Goal: Task Accomplishment & Management: Use online tool/utility

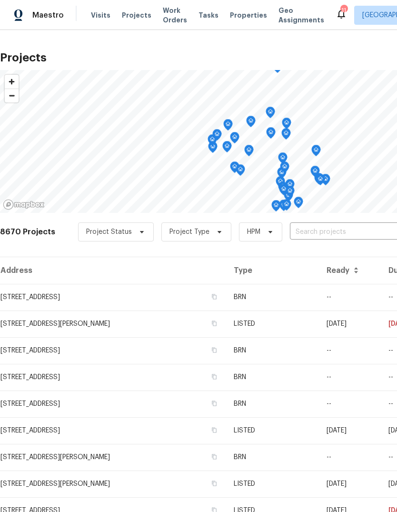
click at [306, 230] on input "text" at bounding box center [344, 232] width 109 height 15
type input "1966"
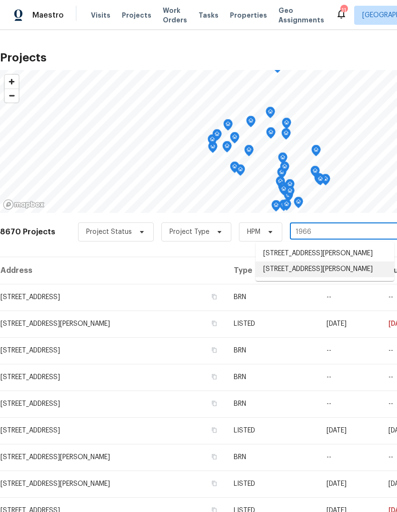
click at [329, 276] on li "[STREET_ADDRESS][PERSON_NAME]" at bounding box center [325, 269] width 138 height 16
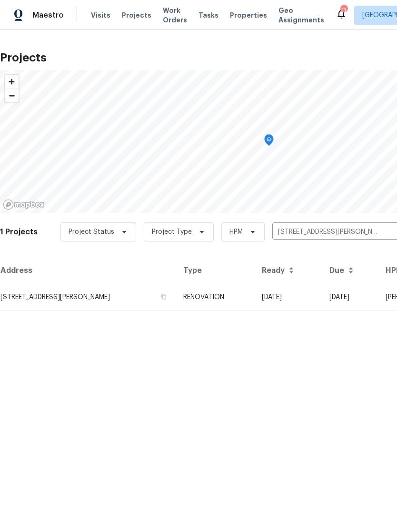
click at [254, 302] on td "RENOVATION" at bounding box center [215, 297] width 78 height 27
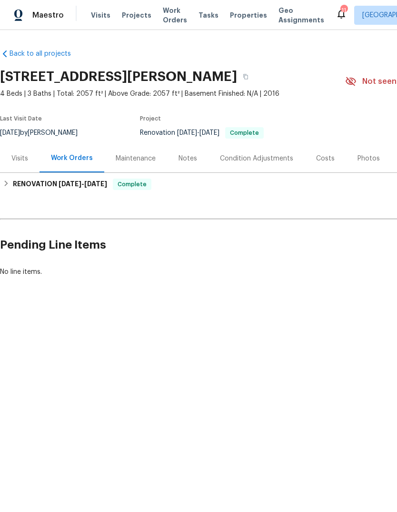
click at [370, 152] on div "Photos" at bounding box center [368, 158] width 45 height 28
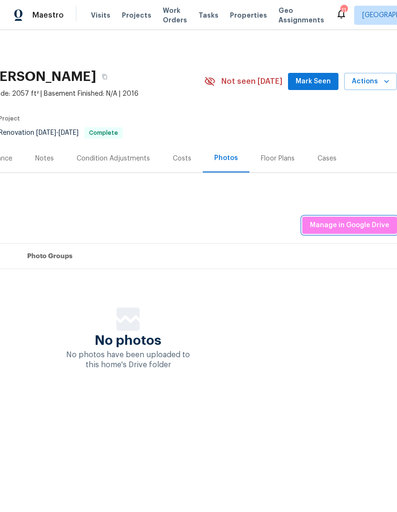
click at [361, 223] on span "Manage in Google Drive" at bounding box center [349, 225] width 79 height 12
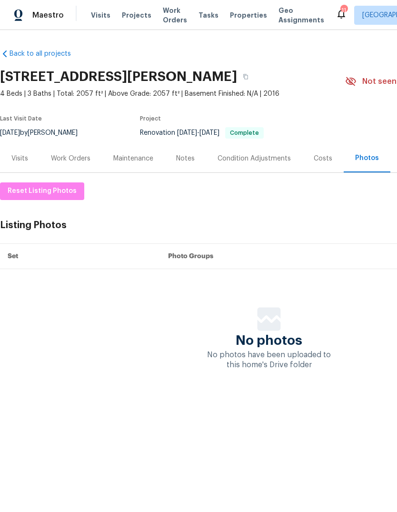
click at [82, 156] on div "Work Orders" at bounding box center [70, 159] width 39 height 10
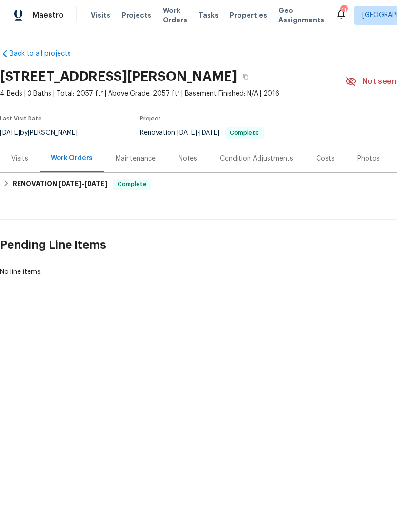
click at [96, 16] on span "Visits" at bounding box center [101, 15] width 20 height 10
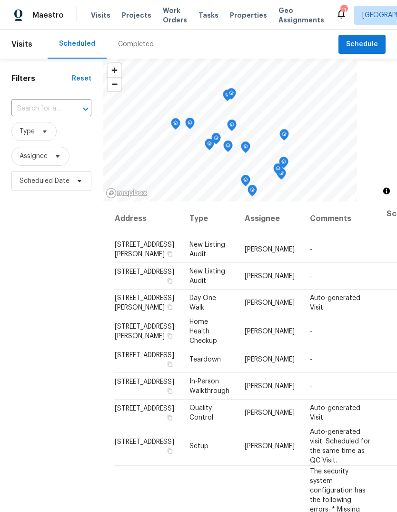
click at [240, 13] on span "Properties" at bounding box center [248, 15] width 37 height 10
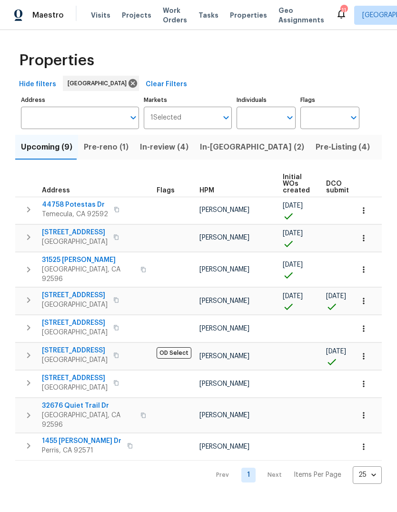
click at [315, 146] on span "Pre-Listing (4)" at bounding box center [342, 146] width 54 height 13
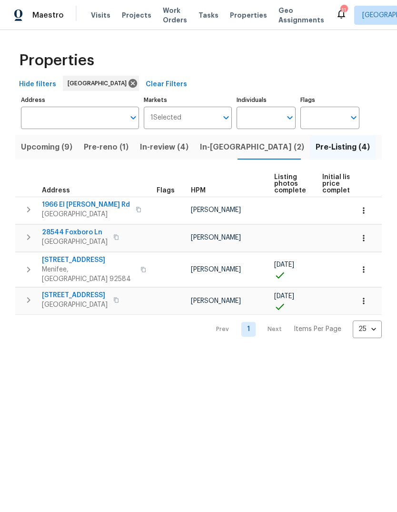
click at [241, 19] on span "Properties" at bounding box center [248, 15] width 37 height 10
click at [198, 15] on span "Tasks" at bounding box center [208, 15] width 20 height 7
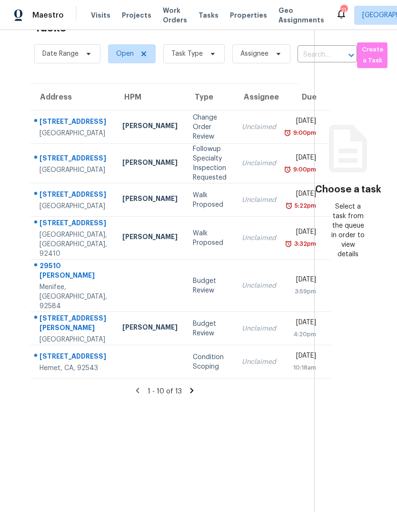
scroll to position [36, 0]
click at [210, 50] on icon at bounding box center [213, 54] width 8 height 8
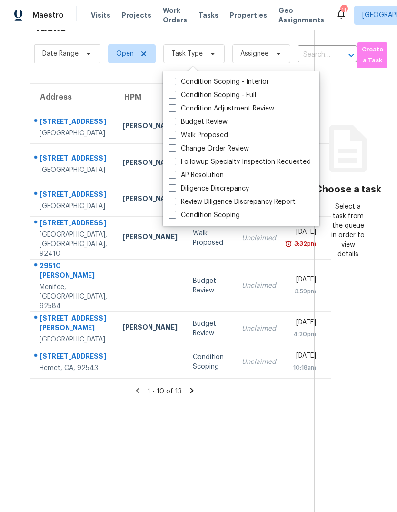
click at [209, 117] on label "Budget Review" at bounding box center [197, 122] width 59 height 10
click at [175, 117] on input "Budget Review" at bounding box center [171, 120] width 6 height 6
checkbox input "true"
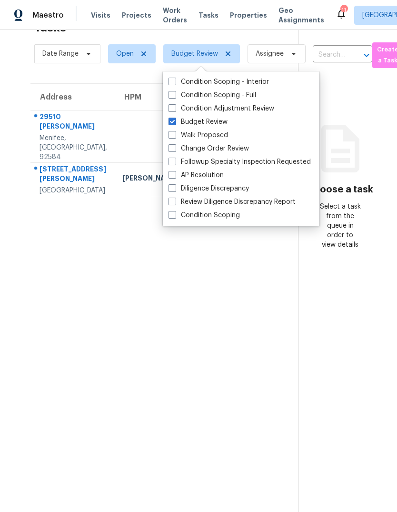
click at [60, 346] on section "Tasks 3 Results Date Range Open Budget Review Assignee ​ Create a Task Address …" at bounding box center [156, 263] width 283 height 496
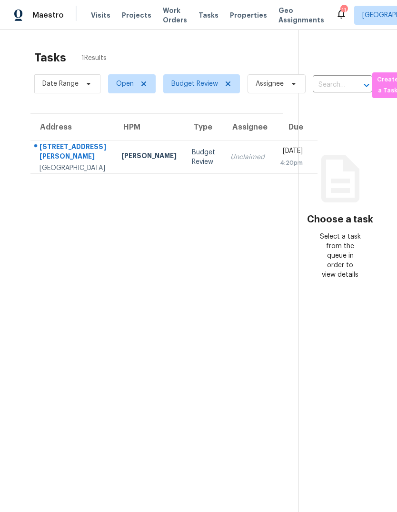
click at [184, 165] on td "Budget Review" at bounding box center [203, 156] width 39 height 33
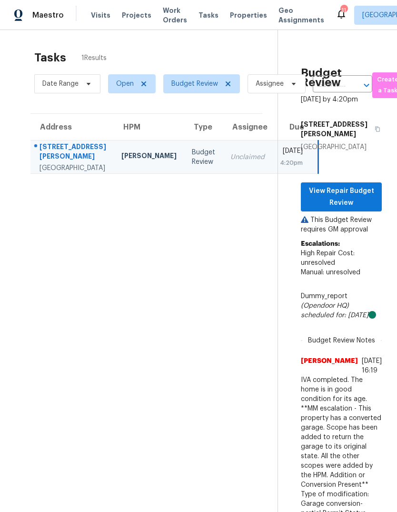
click at [100, 15] on span "Visits" at bounding box center [101, 15] width 20 height 10
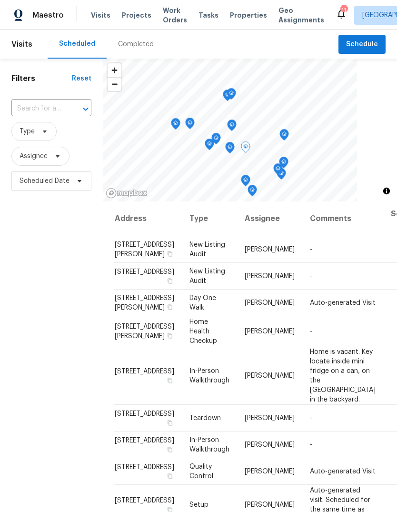
click at [0, 0] on icon at bounding box center [0, 0] width 0 height 0
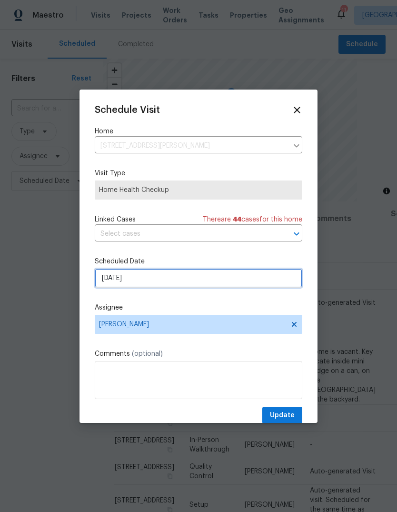
click at [155, 284] on input "[DATE]" at bounding box center [198, 277] width 207 height 19
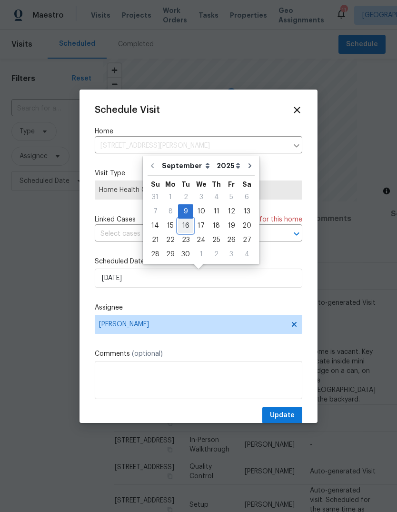
click at [184, 227] on div "16" at bounding box center [185, 225] width 15 height 13
type input "[DATE]"
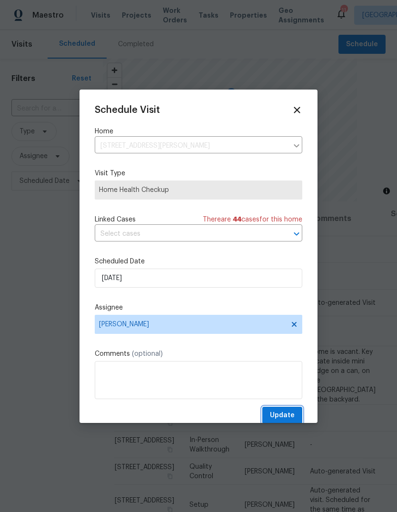
click at [287, 421] on span "Update" at bounding box center [282, 415] width 25 height 12
